Goal: Task Accomplishment & Management: Complete application form

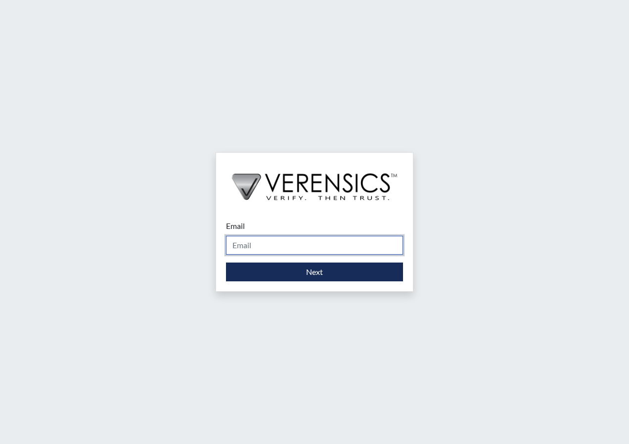
click at [312, 251] on input "Email" at bounding box center [314, 245] width 177 height 19
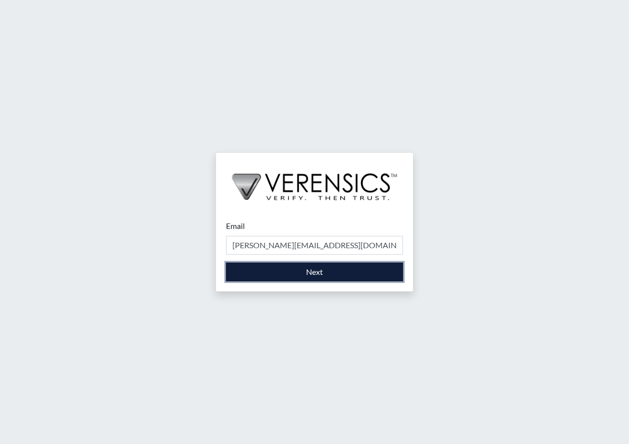
click at [306, 271] on button "Next" at bounding box center [314, 271] width 177 height 19
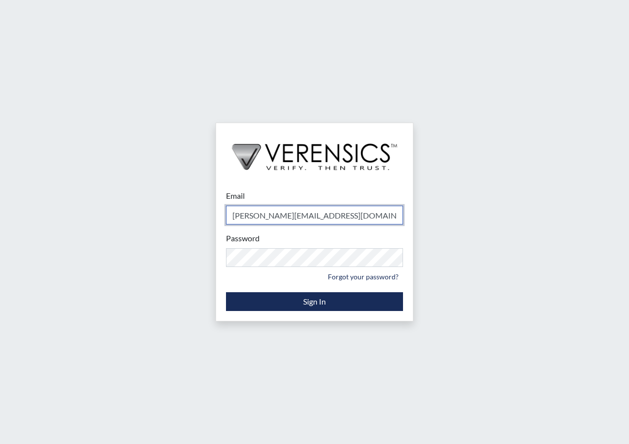
type input "[PERSON_NAME][EMAIL_ADDRESS][PERSON_NAME][DOMAIN_NAME]"
click at [294, 291] on form "Email [PERSON_NAME][EMAIL_ADDRESS][PERSON_NAME][DOMAIN_NAME] Please provide you…" at bounding box center [314, 250] width 177 height 121
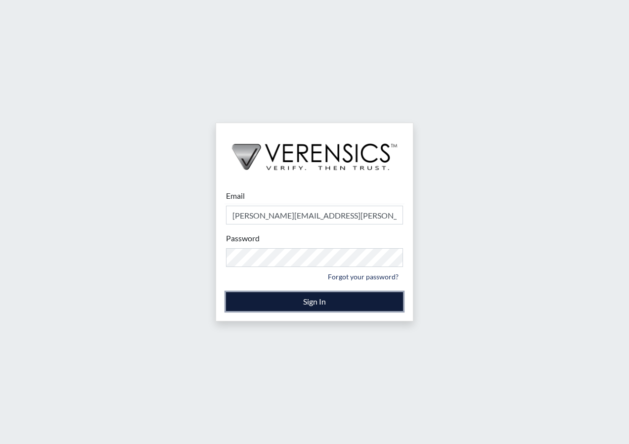
click at [295, 294] on button "Sign In" at bounding box center [314, 301] width 177 height 19
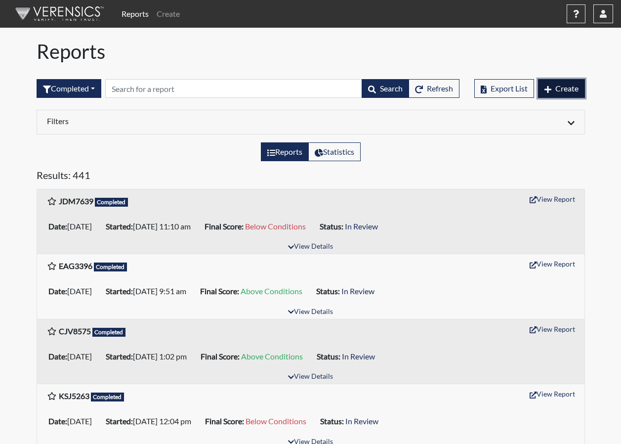
click at [573, 91] on span "Create" at bounding box center [567, 88] width 23 height 9
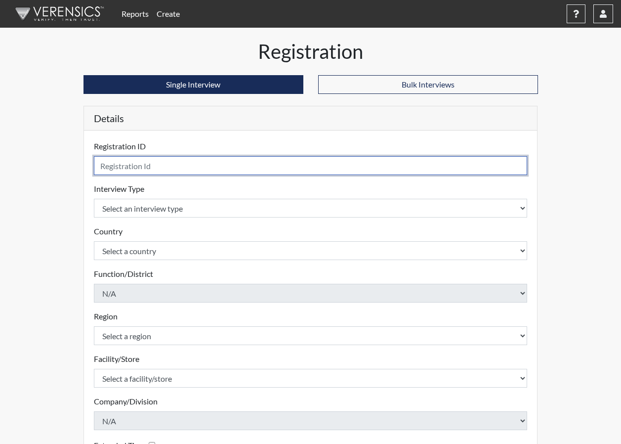
click at [293, 168] on input "text" at bounding box center [311, 165] width 434 height 19
type input "RLJ4261"
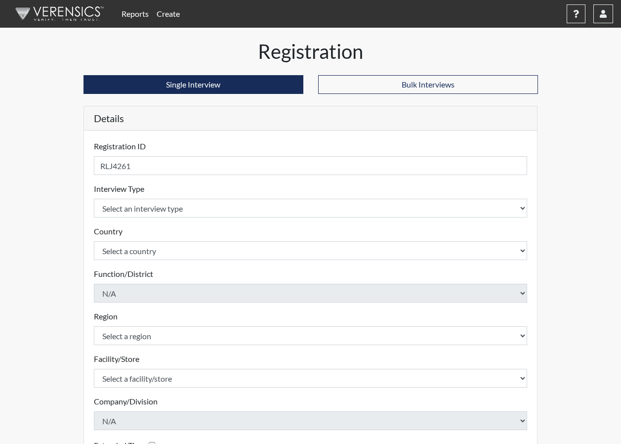
click at [33, 181] on div "Registration Single Interview Bulk Interviews Details Registration ID RLJ4261 P…" at bounding box center [310, 298] width 563 height 517
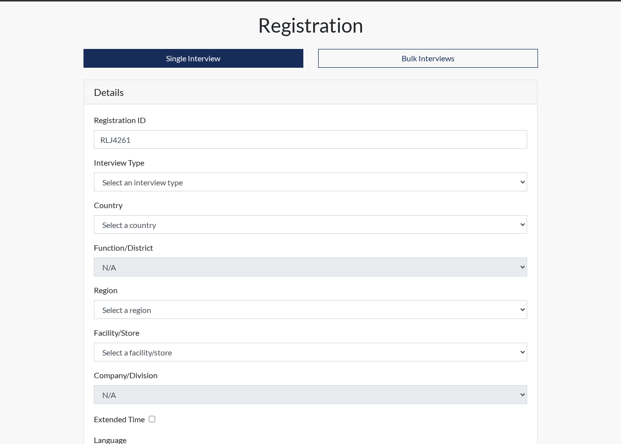
scroll to position [49, 0]
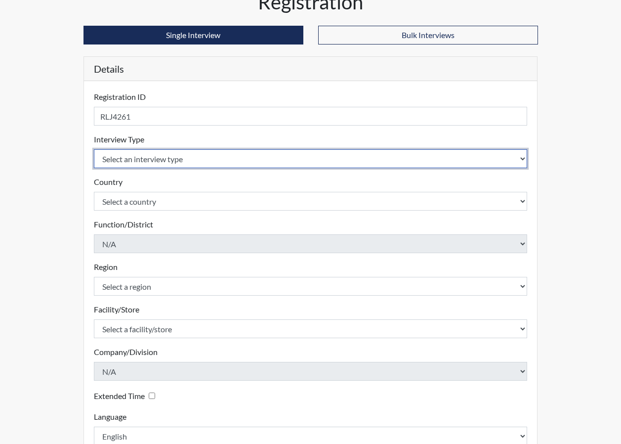
click at [136, 161] on select "Select an interview type Corrections Pre-Employment" at bounding box center [311, 158] width 434 height 19
select select "ff733e93-e1bf-11ea-9c9f-0eff0cf7eb8f"
click at [94, 149] on select "Select an interview type Corrections Pre-Employment" at bounding box center [311, 158] width 434 height 19
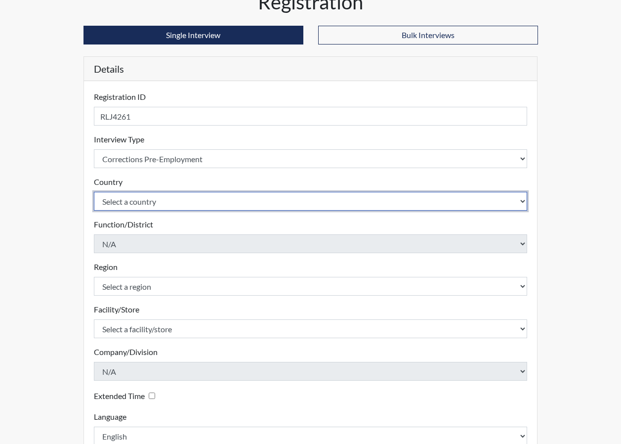
click at [138, 202] on select "Select a country [GEOGRAPHIC_DATA] [GEOGRAPHIC_DATA]" at bounding box center [311, 201] width 434 height 19
select select "united-states-of-[GEOGRAPHIC_DATA]"
click at [94, 192] on select "Select a country [GEOGRAPHIC_DATA] [GEOGRAPHIC_DATA]" at bounding box center [311, 201] width 434 height 19
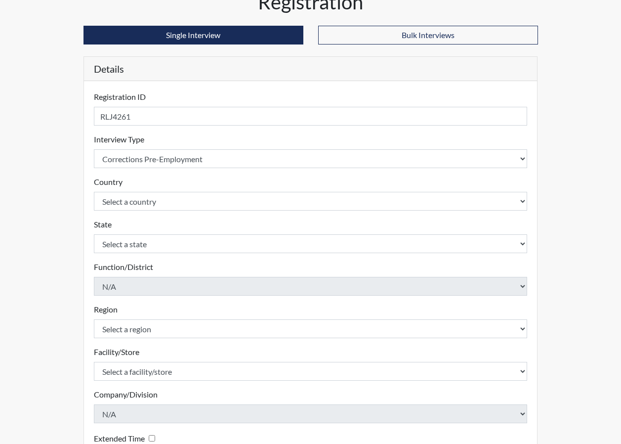
click at [69, 221] on div "Registration Single Interview Bulk Interviews Details Registration ID RLJ4261 P…" at bounding box center [310, 269] width 563 height 559
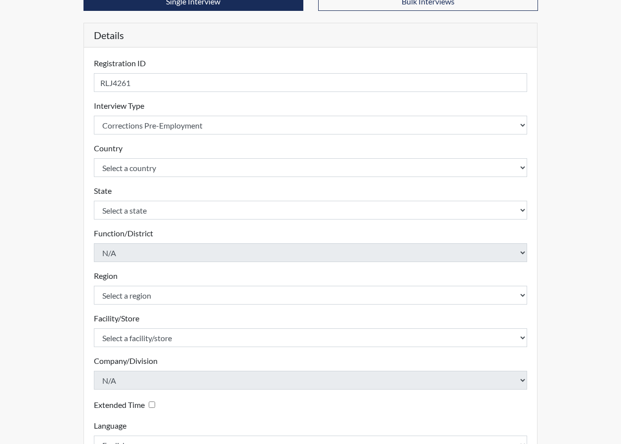
scroll to position [99, 0]
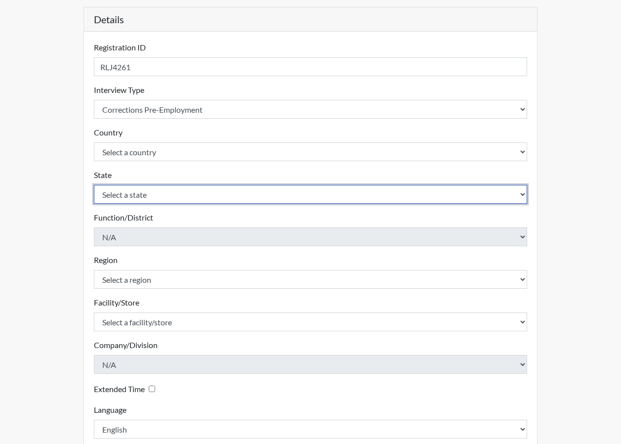
click at [133, 196] on select "Select a state [US_STATE] [US_STATE] [US_STATE] [US_STATE] [US_STATE] [US_STATE…" at bounding box center [311, 194] width 434 height 19
select select "GA"
click at [94, 185] on select "Select a state [US_STATE] [US_STATE] [US_STATE] [US_STATE] [US_STATE] [US_STATE…" at bounding box center [311, 194] width 434 height 19
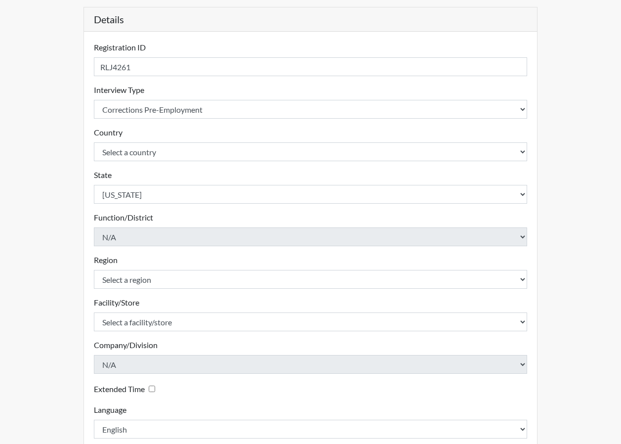
click at [82, 236] on div "Registration Single Interview Bulk Interviews Details Registration ID RLJ4261 P…" at bounding box center [311, 220] width 470 height 559
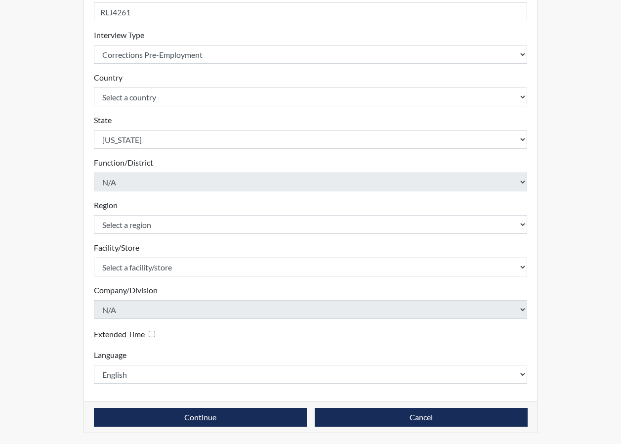
scroll to position [155, 0]
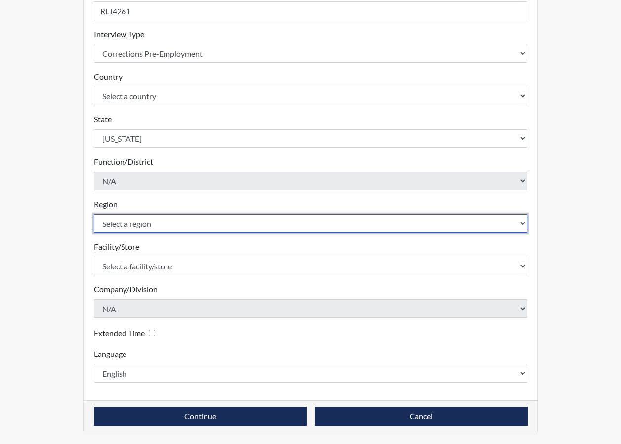
click at [140, 225] on select "Select a region [GEOGRAPHIC_DATA]" at bounding box center [311, 223] width 434 height 19
select select "8bdab1f8-09d2-48bf-ae6d-f2dae3084107"
click at [94, 214] on select "Select a region [GEOGRAPHIC_DATA]" at bounding box center [311, 223] width 434 height 19
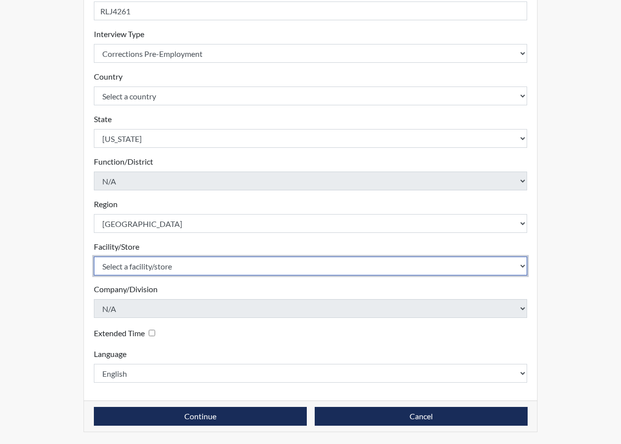
click at [158, 268] on select "Select a facility/store [PERSON_NAME]" at bounding box center [311, 266] width 434 height 19
select select "bcfceb28-1b88-452b-bb93-1e952c28694e"
click at [94, 257] on select "Select a facility/store [PERSON_NAME]" at bounding box center [311, 266] width 434 height 19
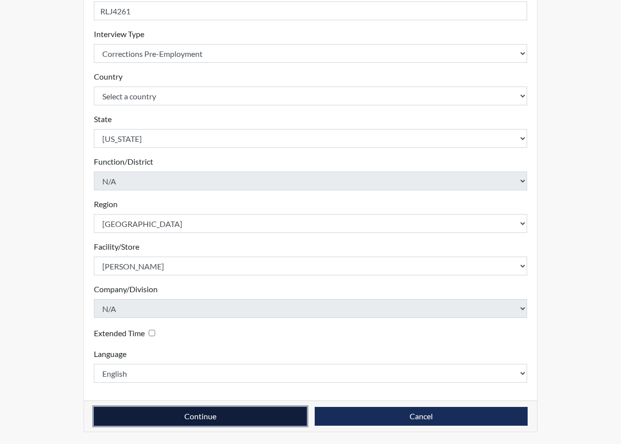
click at [219, 420] on button "Continue" at bounding box center [200, 416] width 213 height 19
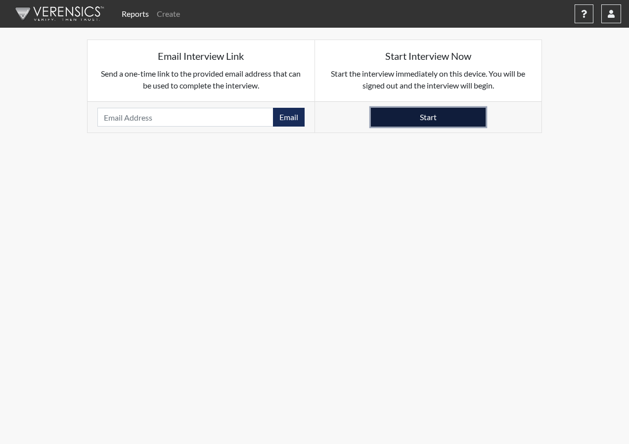
click at [423, 115] on button "Start" at bounding box center [428, 117] width 115 height 19
